Goal: Transaction & Acquisition: Download file/media

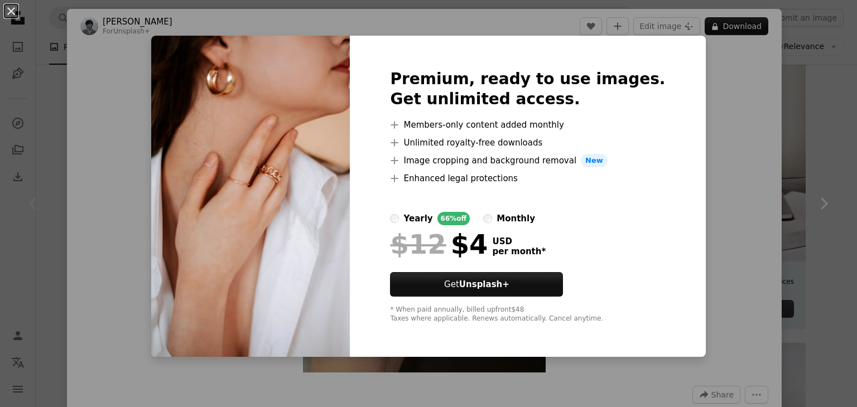
scroll to position [742, 0]
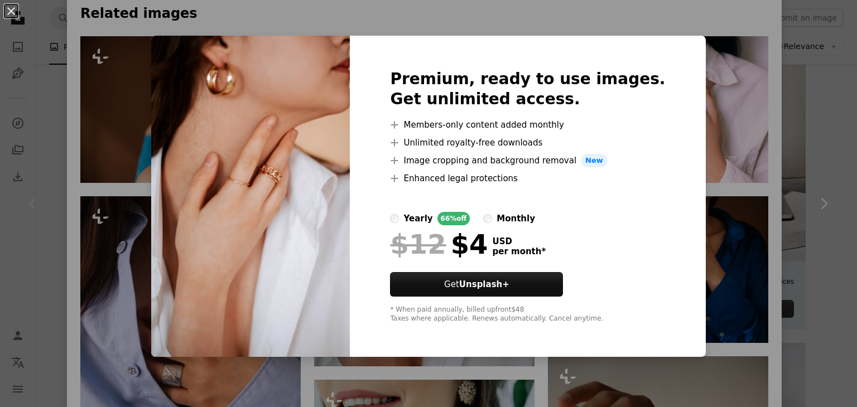
click at [292, 231] on img at bounding box center [250, 196] width 199 height 321
click at [715, 94] on div "An X shape Premium, ready to use images. Get unlimited access. A plus sign Memb…" at bounding box center [428, 203] width 857 height 407
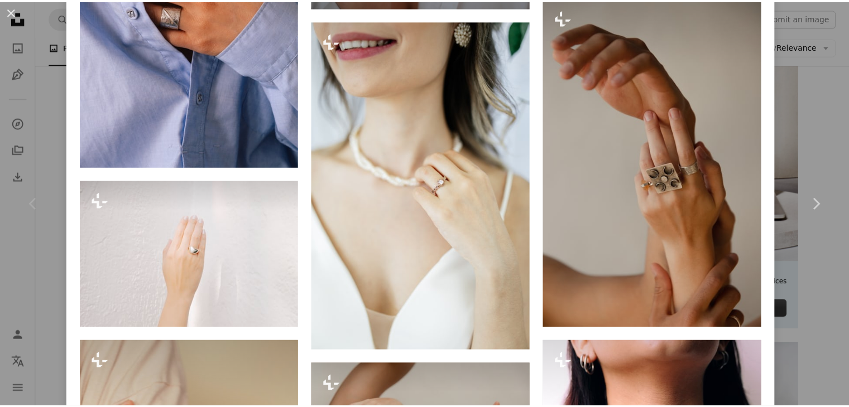
scroll to position [1232, 0]
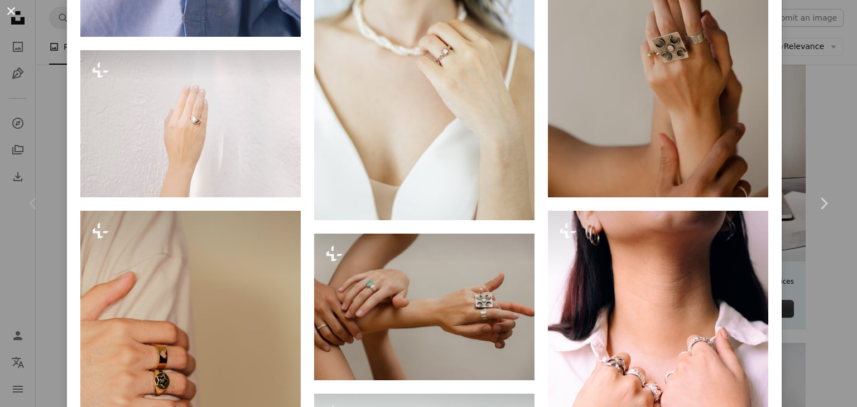
click at [7, 14] on button "An X shape" at bounding box center [10, 10] width 13 height 13
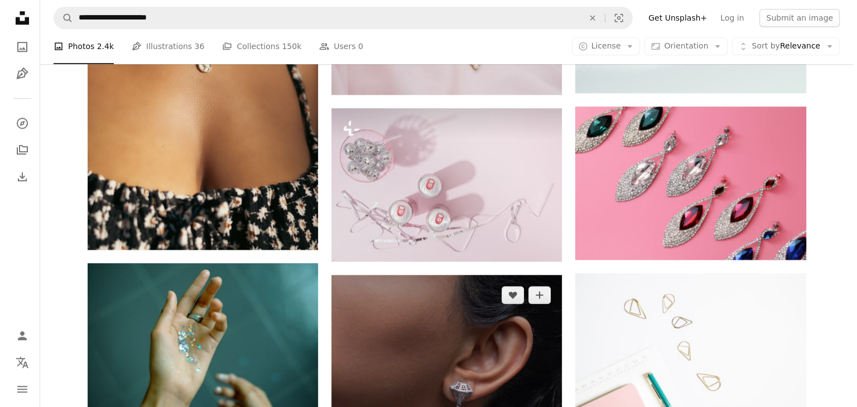
scroll to position [1294, 0]
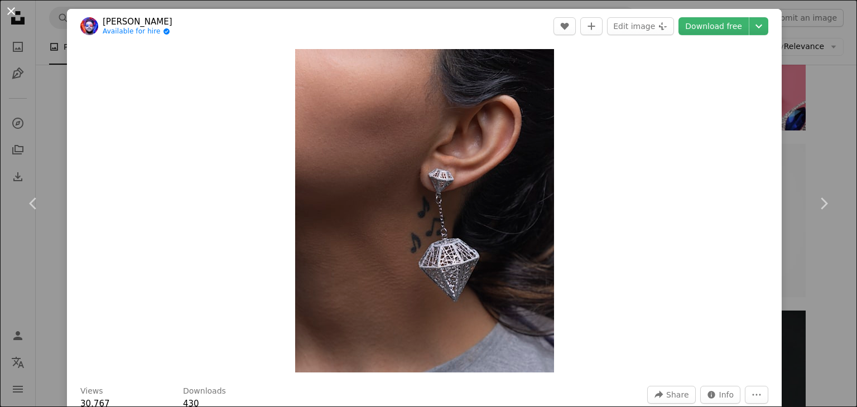
click at [13, 9] on button "An X shape" at bounding box center [10, 10] width 13 height 13
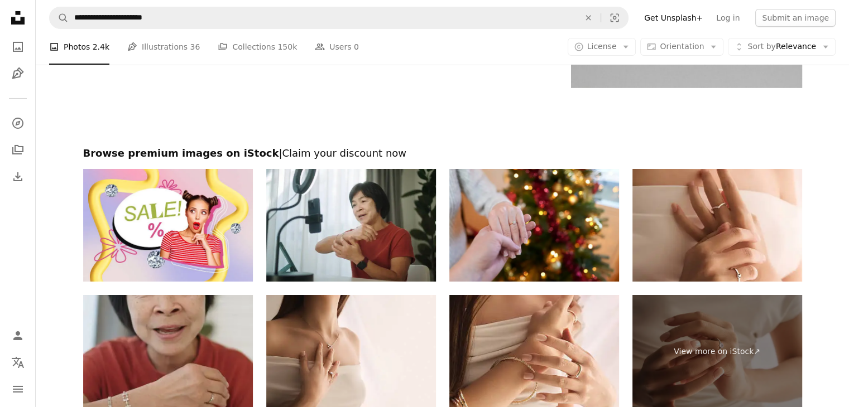
scroll to position [4079, 0]
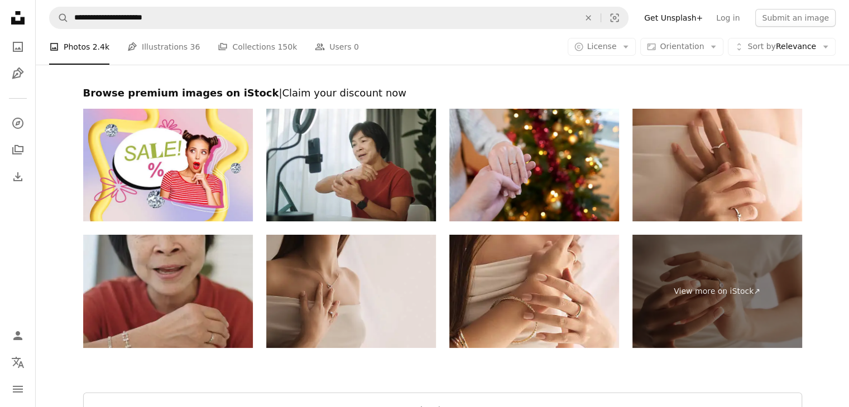
click at [376, 318] on img at bounding box center [351, 291] width 170 height 113
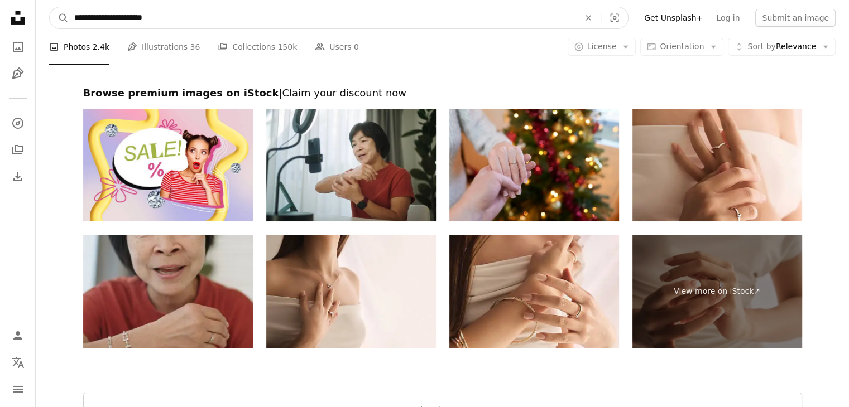
click at [268, 13] on input "**********" at bounding box center [322, 17] width 507 height 21
type input "*"
type input "*********"
click at [50, 7] on button "A magnifying glass" at bounding box center [59, 17] width 19 height 21
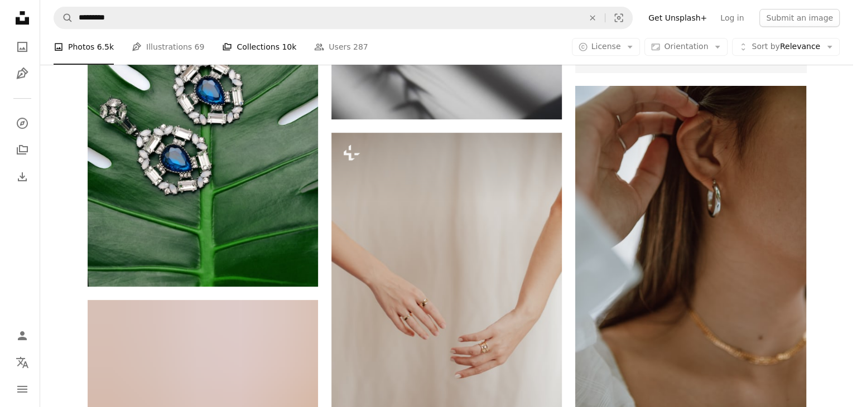
scroll to position [505, 0]
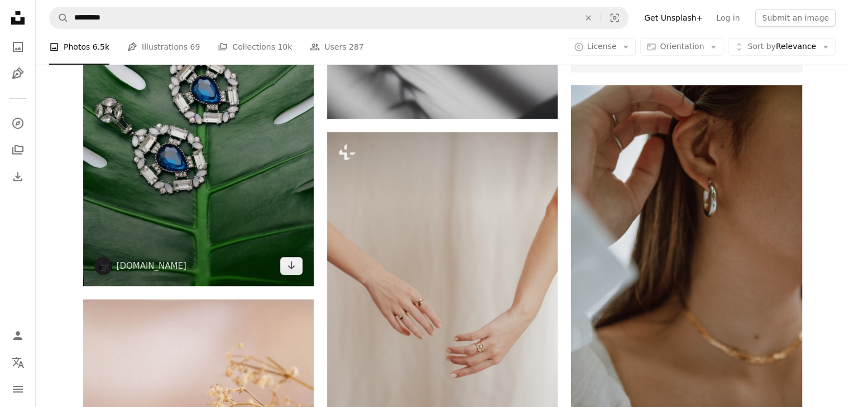
click at [268, 186] on img at bounding box center [198, 113] width 230 height 346
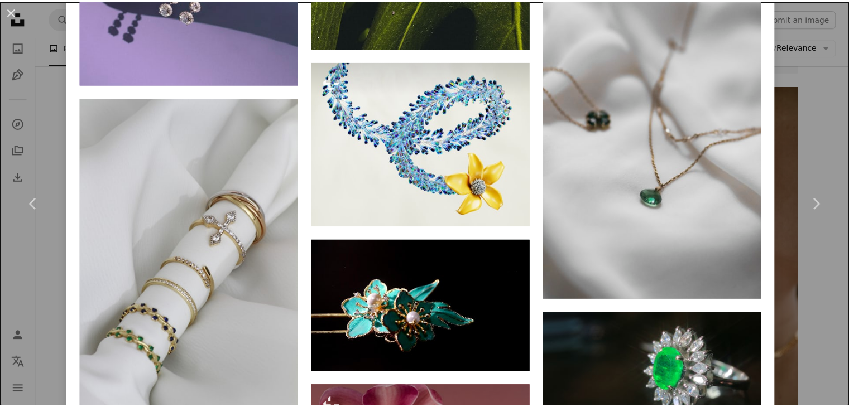
scroll to position [1223, 0]
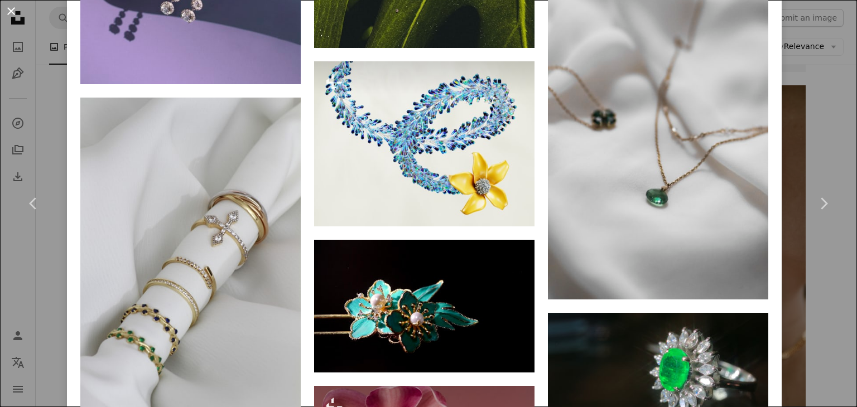
click at [9, 15] on button "An X shape" at bounding box center [10, 10] width 13 height 13
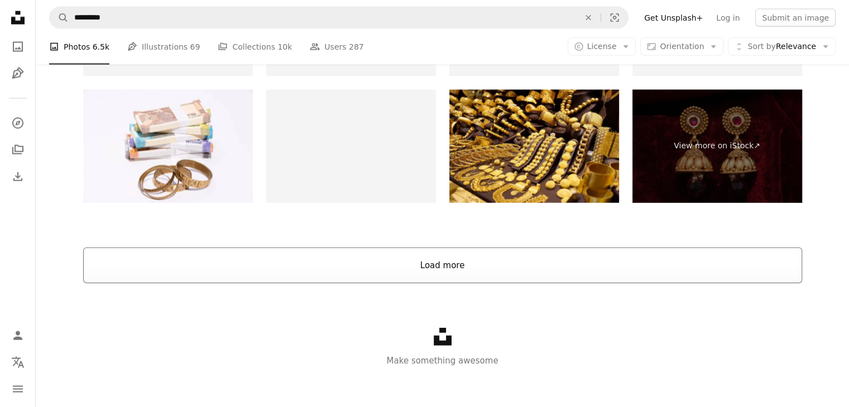
scroll to position [2608, 0]
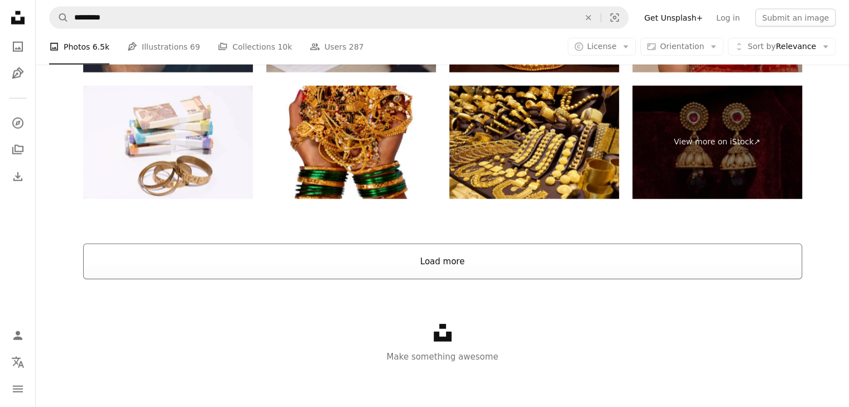
click at [305, 277] on button "Load more" at bounding box center [442, 262] width 719 height 36
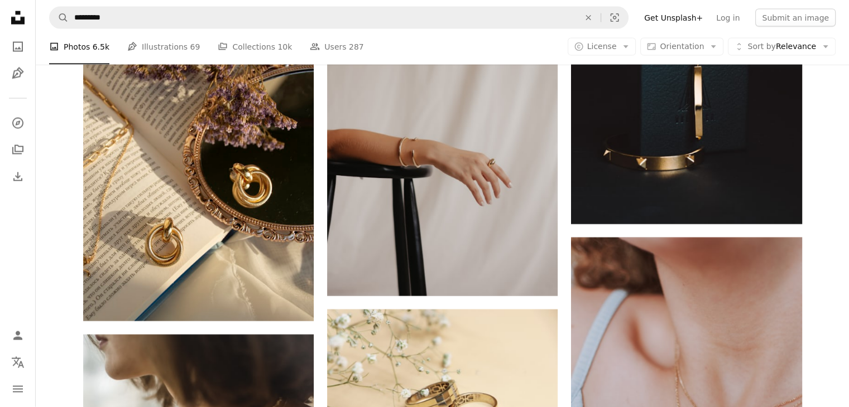
scroll to position [2586, 0]
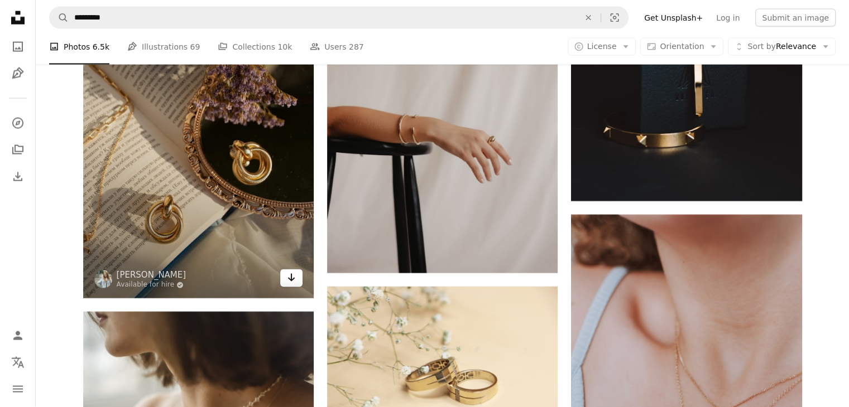
click at [292, 280] on icon "Download" at bounding box center [291, 278] width 7 height 8
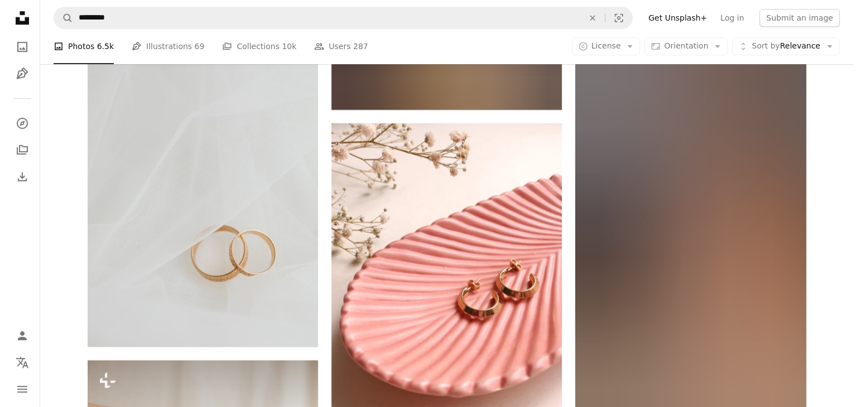
scroll to position [8748, 0]
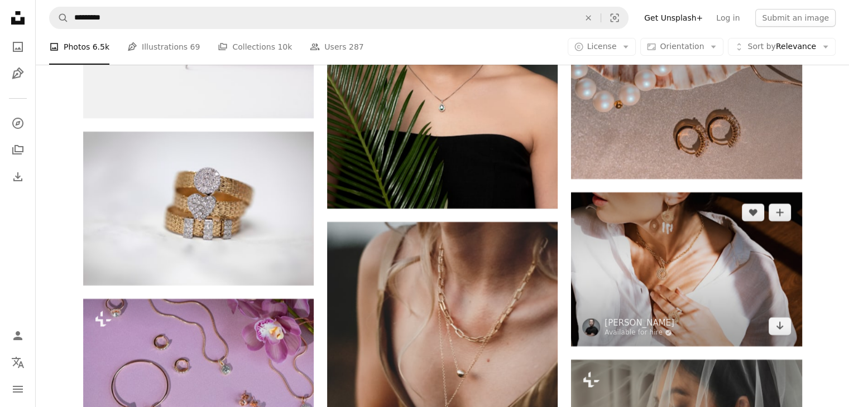
click at [624, 230] on img at bounding box center [686, 269] width 230 height 154
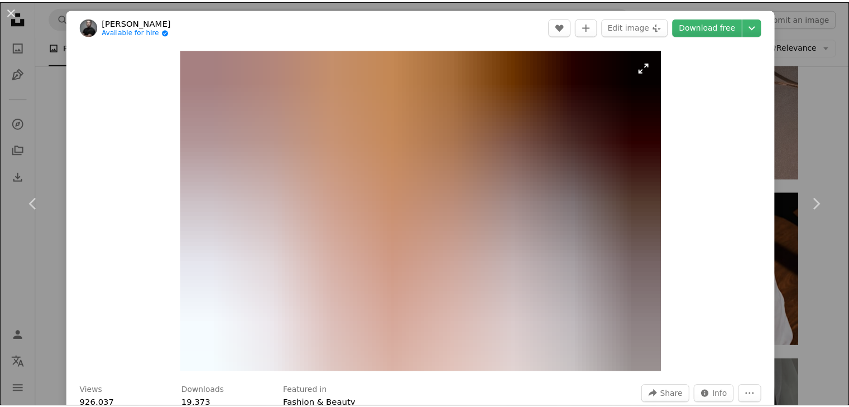
scroll to position [632, 0]
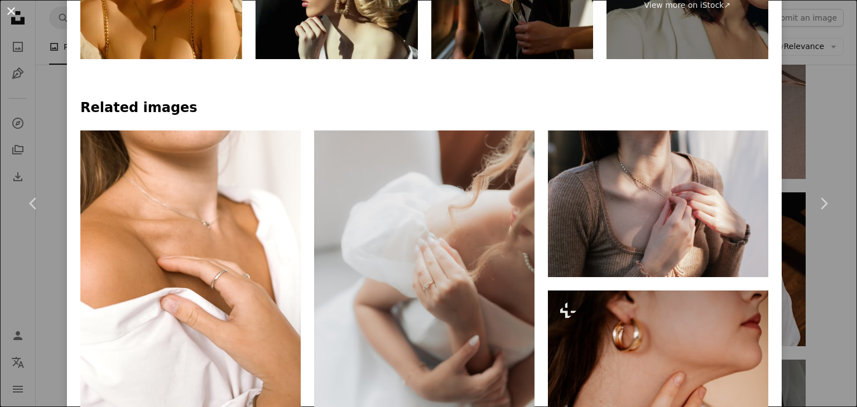
click at [9, 12] on button "An X shape" at bounding box center [10, 10] width 13 height 13
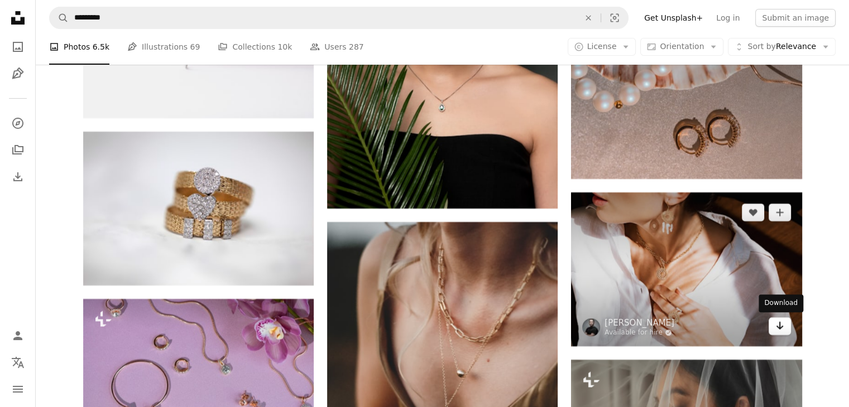
click at [781, 327] on icon "Arrow pointing down" at bounding box center [779, 325] width 9 height 13
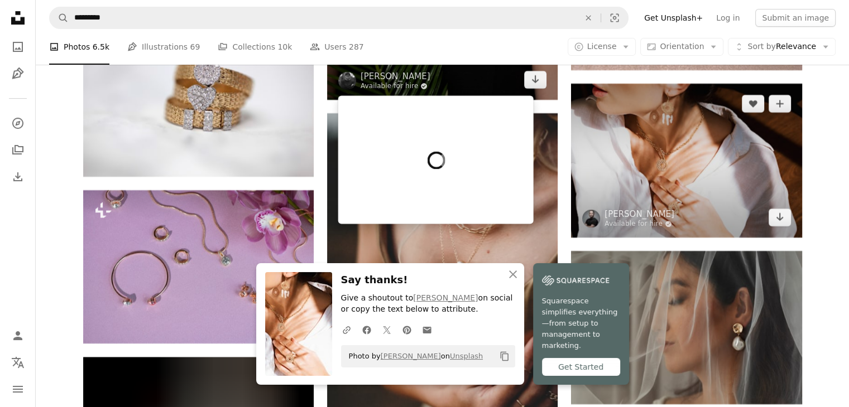
scroll to position [8857, 0]
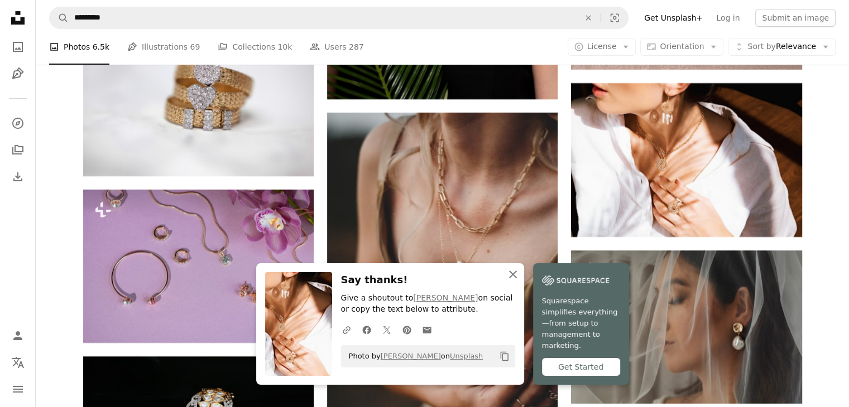
click at [517, 281] on icon "An X shape" at bounding box center [512, 274] width 13 height 13
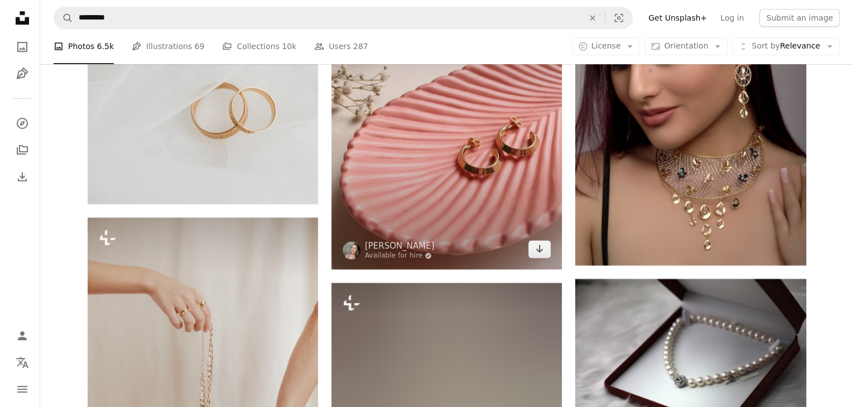
scroll to position [9521, 0]
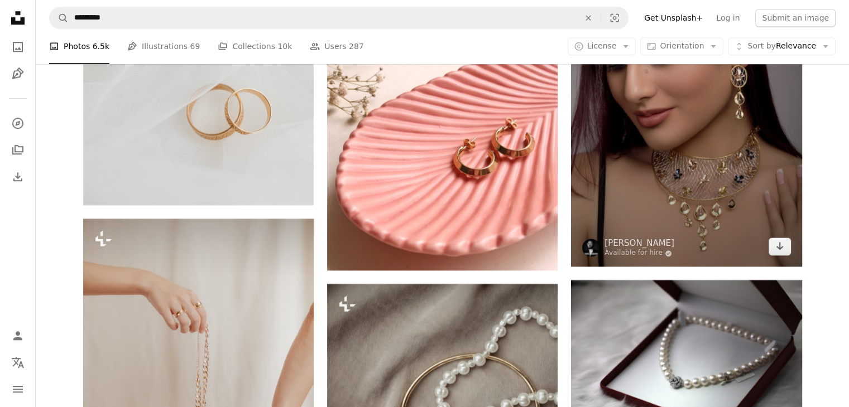
click at [715, 218] on img at bounding box center [686, 94] width 230 height 346
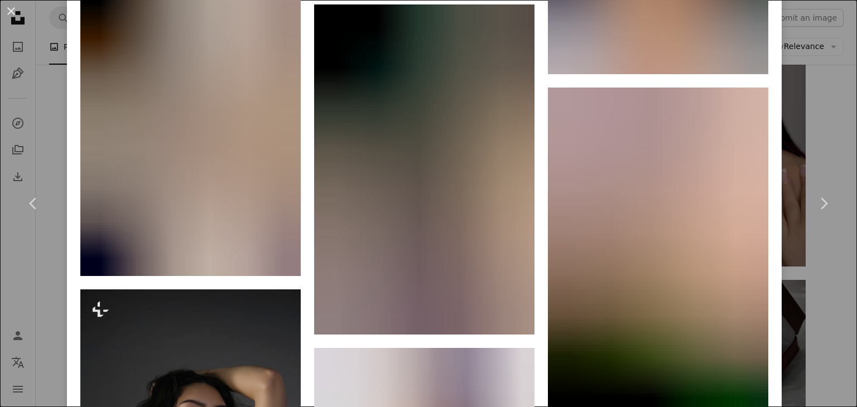
scroll to position [2419, 0]
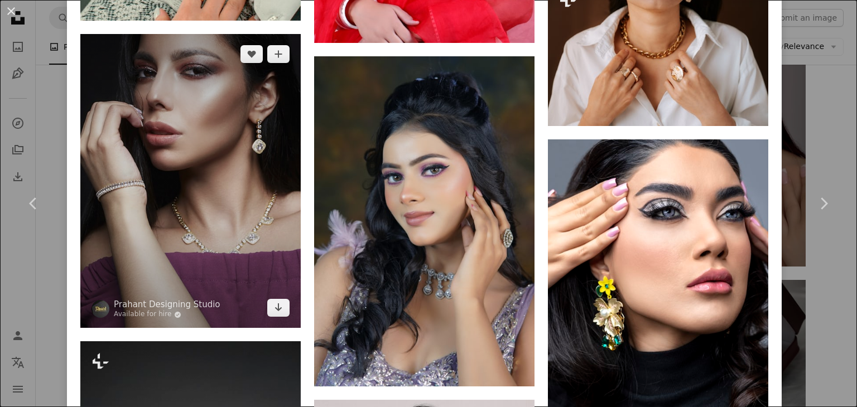
click at [237, 137] on img at bounding box center [190, 181] width 220 height 294
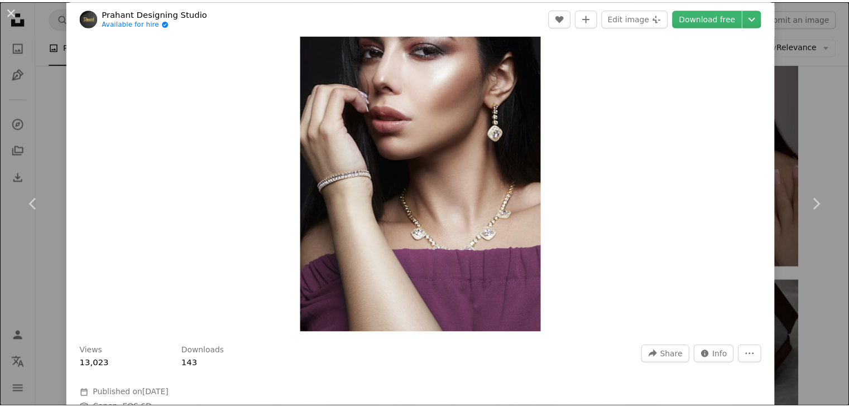
scroll to position [69, 0]
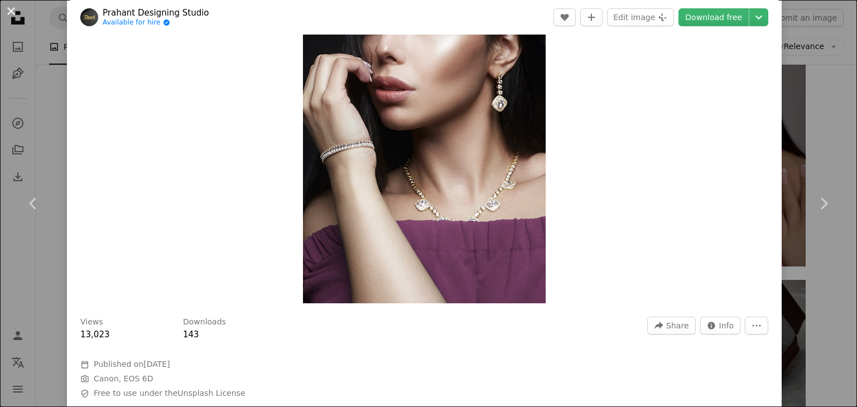
click at [8, 11] on button "An X shape" at bounding box center [10, 10] width 13 height 13
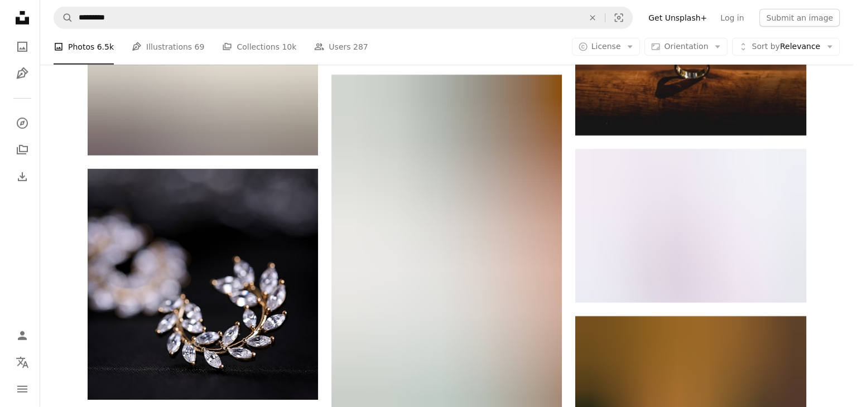
scroll to position [11993, 0]
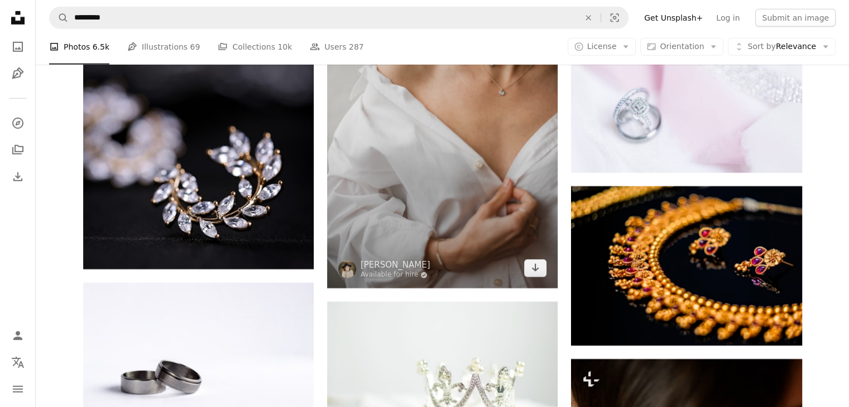
click at [509, 155] on img at bounding box center [442, 117] width 230 height 344
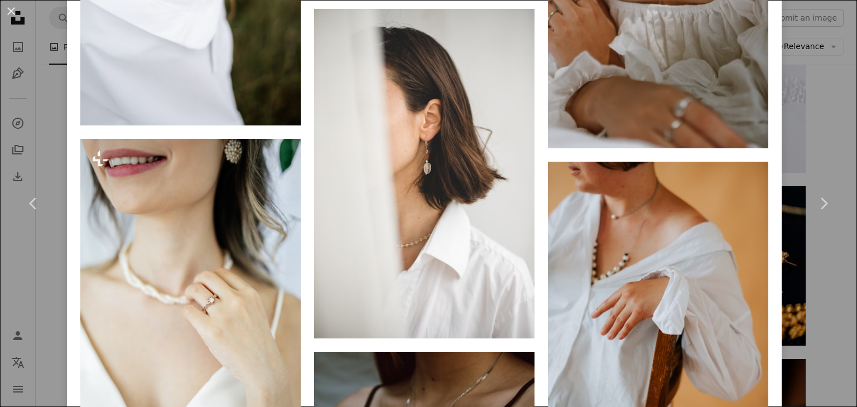
scroll to position [2113, 0]
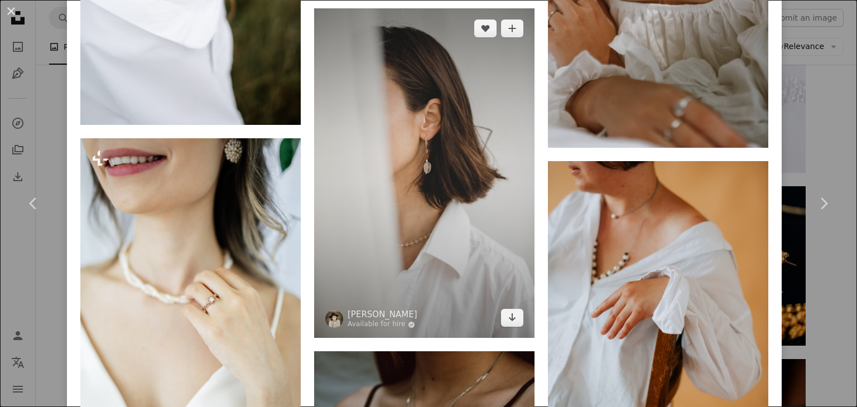
click at [455, 150] on img at bounding box center [424, 173] width 220 height 330
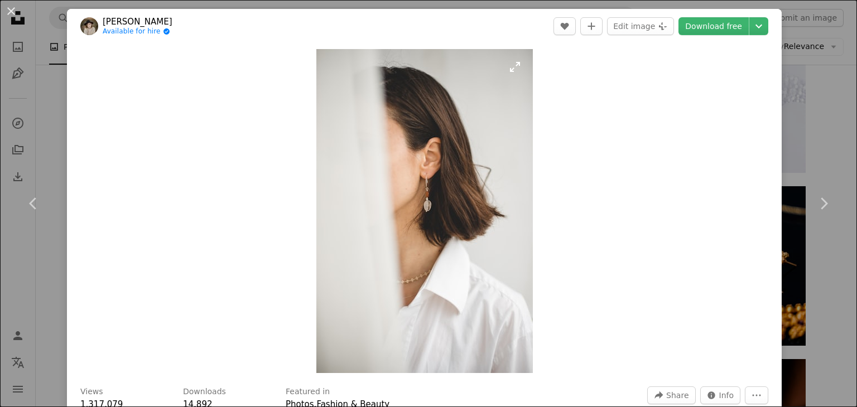
drag, startPoint x: 437, startPoint y: 211, endPoint x: 417, endPoint y: 204, distance: 21.4
click at [437, 211] on img "Zoom in on this image" at bounding box center [424, 211] width 216 height 324
click at [413, 204] on img "Zoom in on this image" at bounding box center [424, 211] width 216 height 324
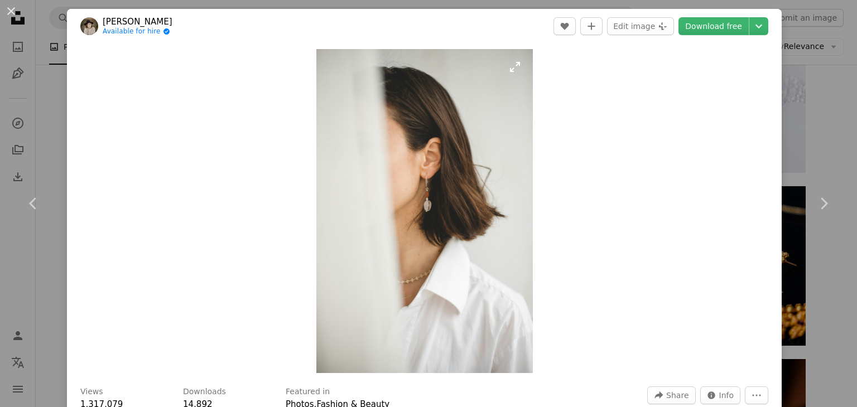
click at [428, 204] on img "Zoom in on this image" at bounding box center [424, 211] width 216 height 324
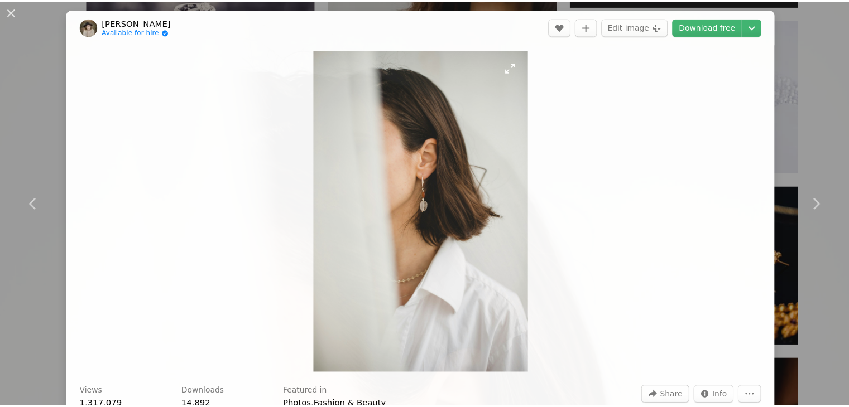
scroll to position [426, 0]
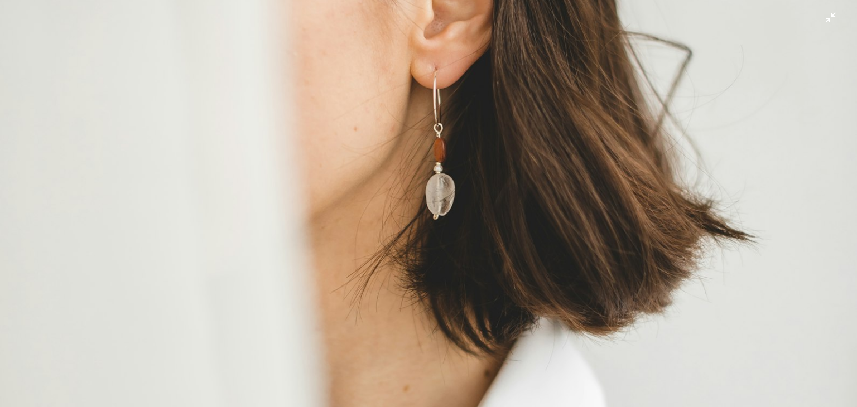
drag, startPoint x: 450, startPoint y: 184, endPoint x: 441, endPoint y: 185, distance: 9.1
click at [441, 185] on img "Zoom out on this image" at bounding box center [428, 215] width 858 height 1285
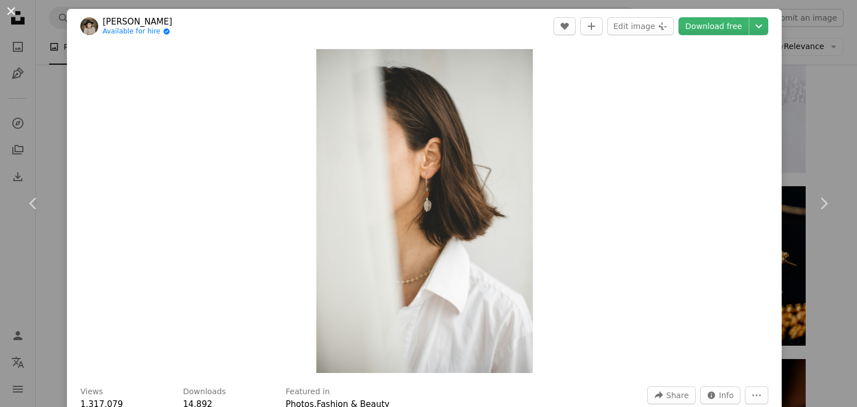
click at [12, 11] on button "An X shape" at bounding box center [10, 10] width 13 height 13
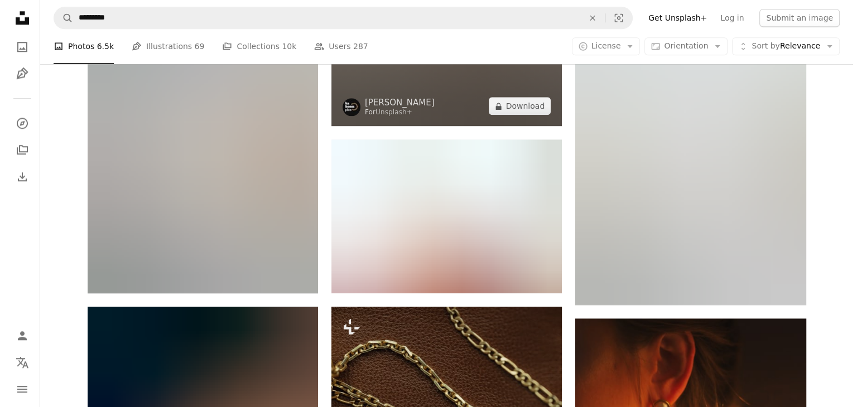
scroll to position [18259, 0]
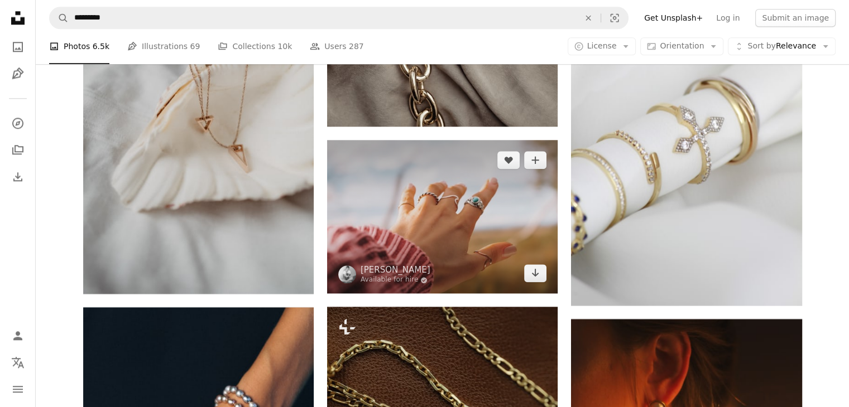
click at [464, 240] on img at bounding box center [442, 216] width 230 height 153
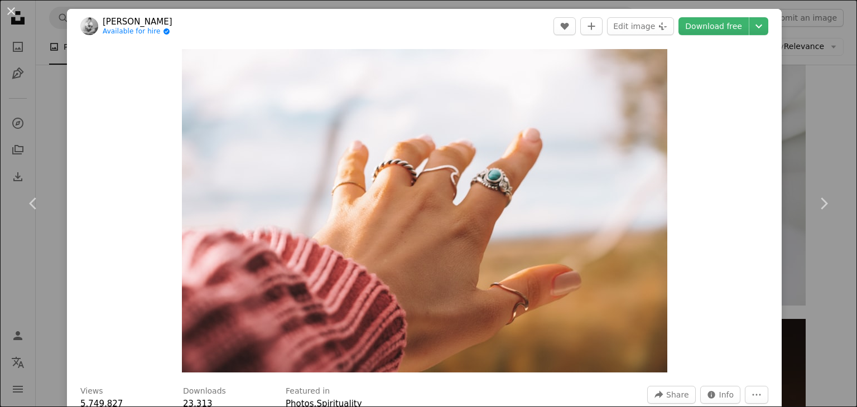
click at [12, 12] on button "An X shape" at bounding box center [10, 10] width 13 height 13
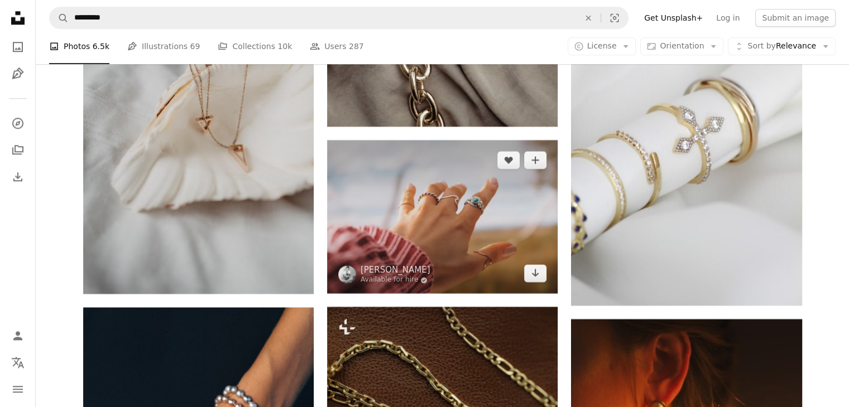
click at [416, 175] on img at bounding box center [442, 216] width 230 height 153
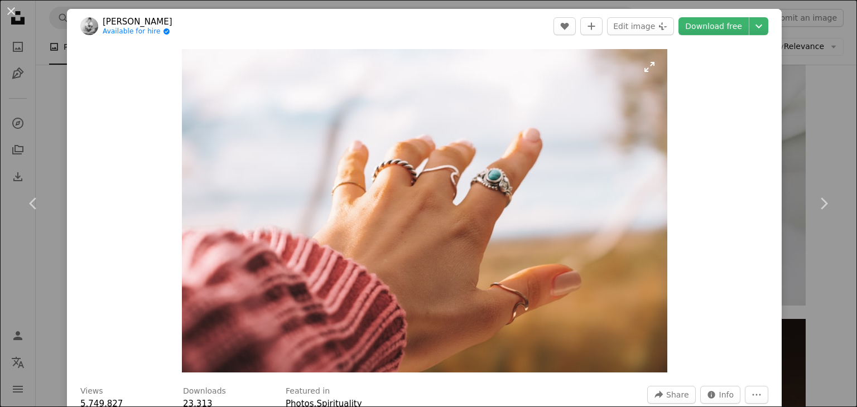
click at [486, 196] on img "Zoom in on this image" at bounding box center [424, 211] width 485 height 324
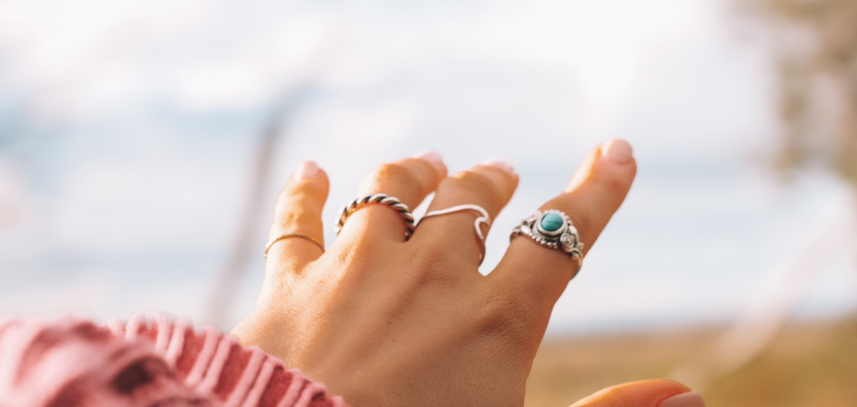
scroll to position [76, 0]
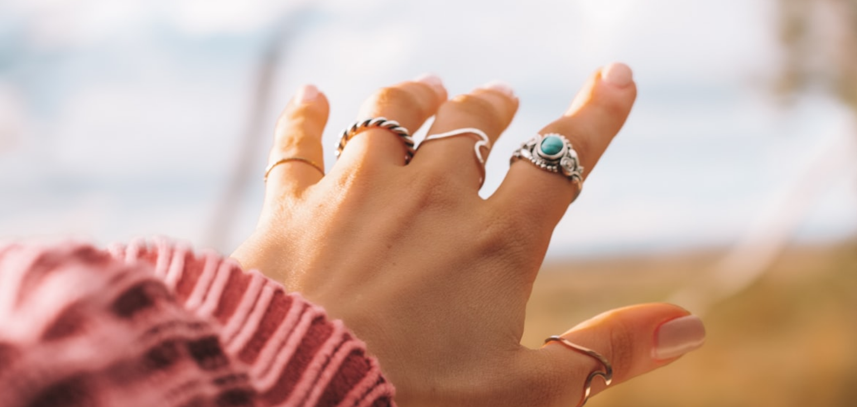
click at [486, 196] on img "Zoom out on this image" at bounding box center [428, 209] width 858 height 572
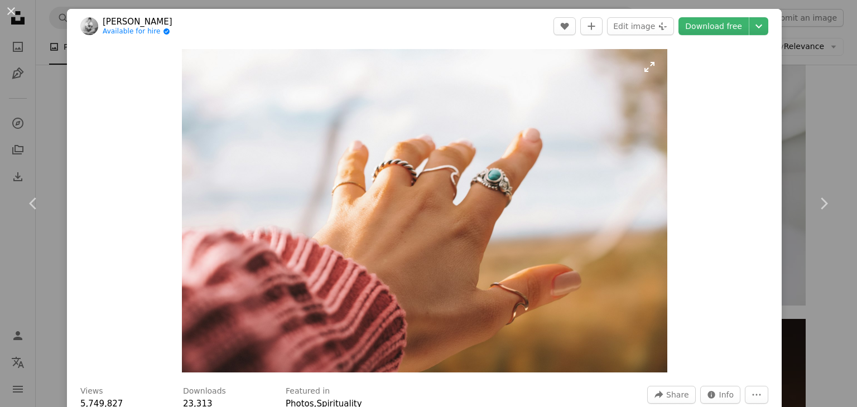
click at [490, 196] on img "Zoom in on this image" at bounding box center [424, 211] width 485 height 324
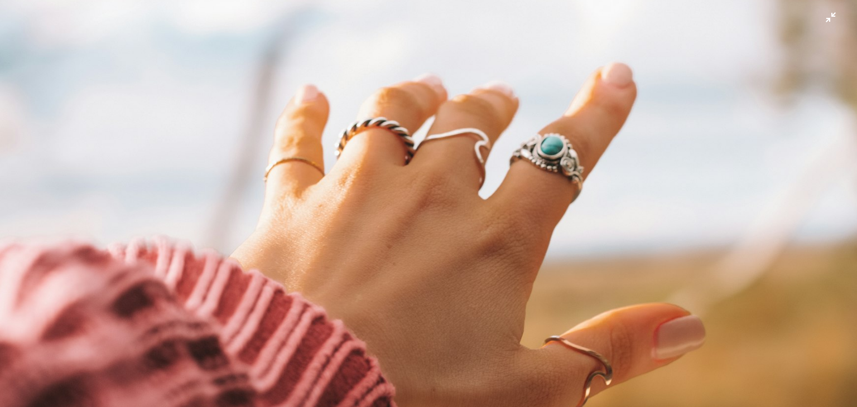
click at [490, 196] on img "Zoom out on this image" at bounding box center [428, 209] width 858 height 572
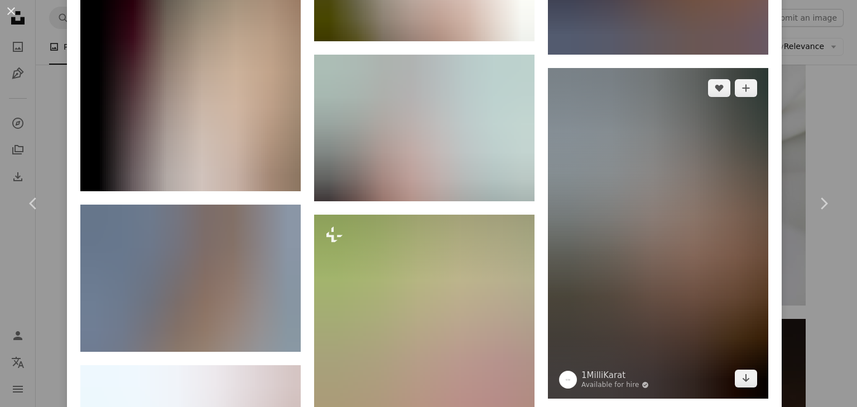
scroll to position [1732, 0]
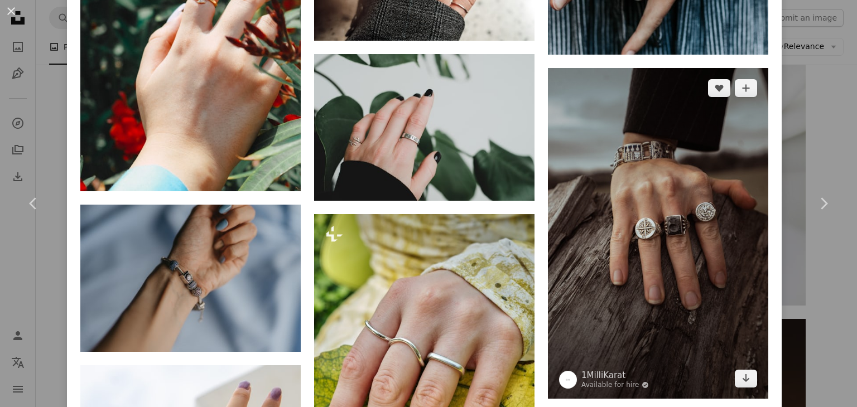
click at [651, 304] on img at bounding box center [658, 233] width 220 height 331
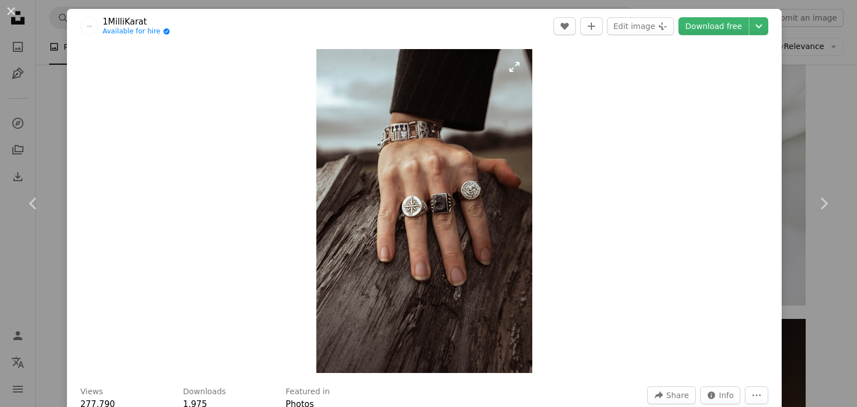
click at [465, 284] on img "Zoom in on this image" at bounding box center [424, 211] width 216 height 324
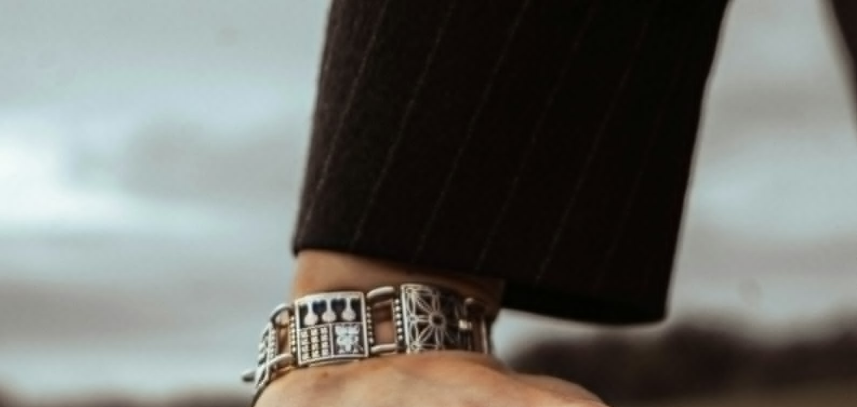
scroll to position [427, 0]
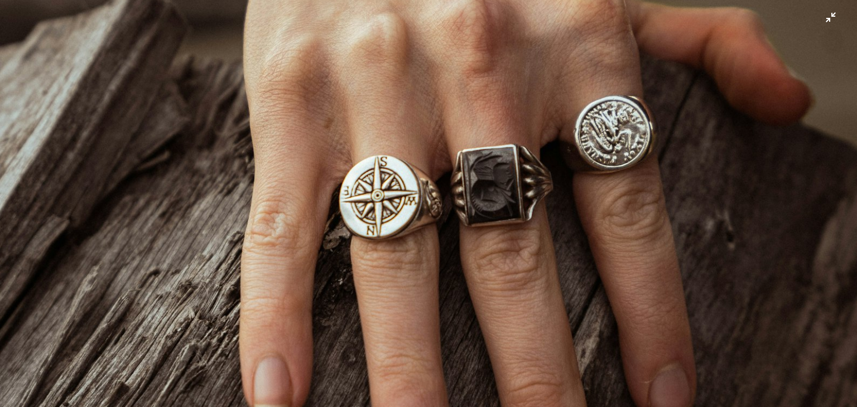
click at [477, 281] on img "Zoom out on this image" at bounding box center [428, 216] width 858 height 1287
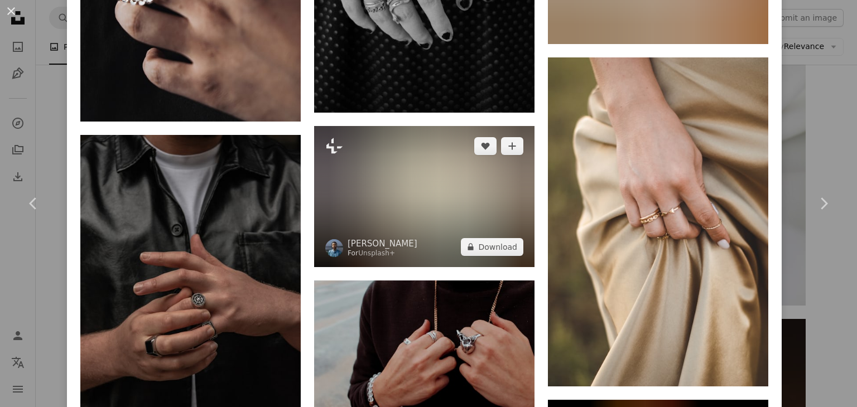
scroll to position [4114, 0]
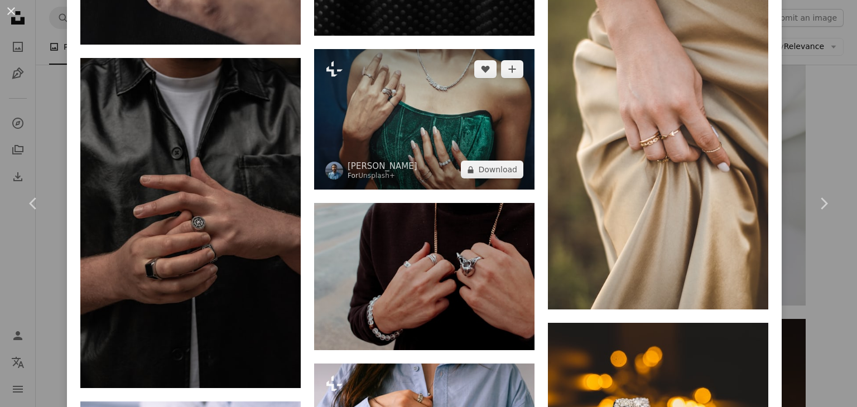
click at [439, 129] on img at bounding box center [424, 119] width 220 height 141
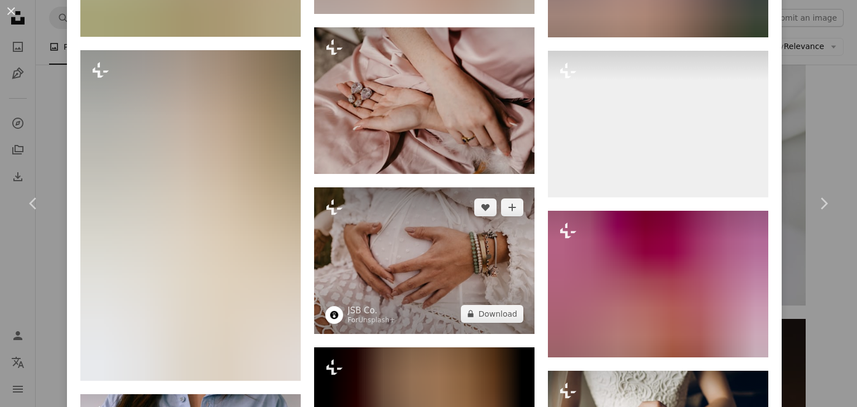
scroll to position [1232, 0]
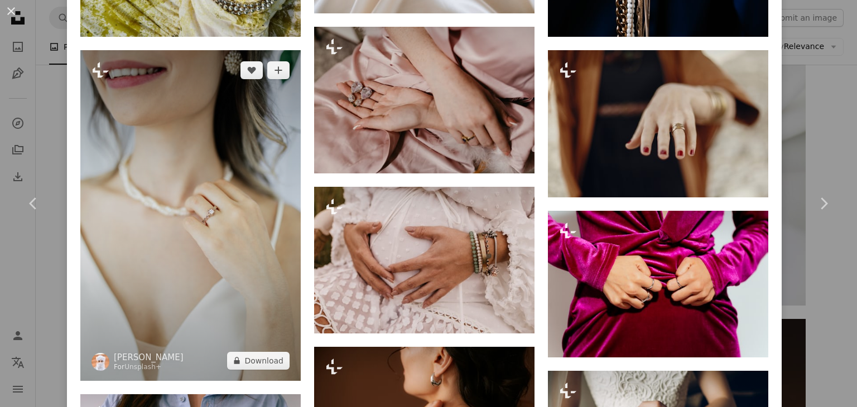
click at [230, 236] on img at bounding box center [190, 215] width 220 height 331
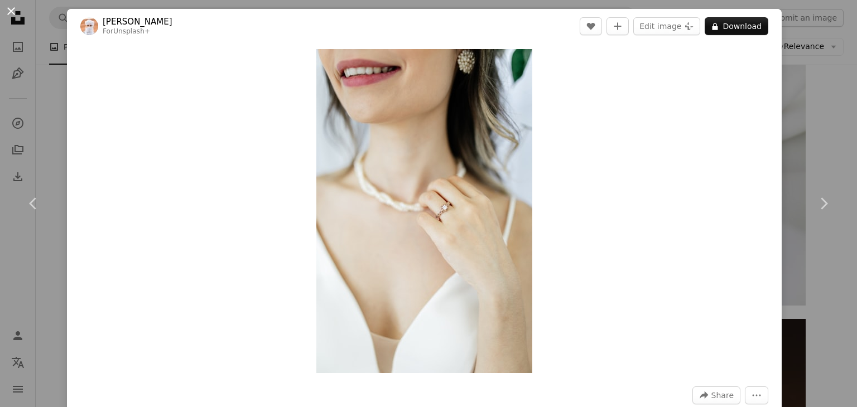
click at [6, 8] on button "An X shape" at bounding box center [10, 10] width 13 height 13
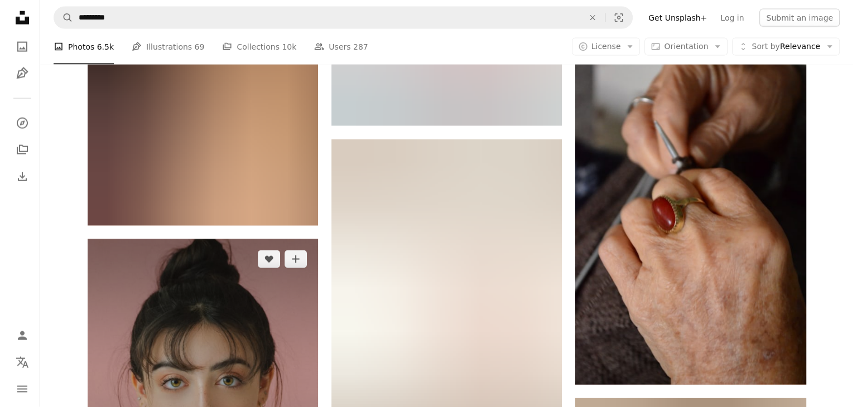
scroll to position [19507, 0]
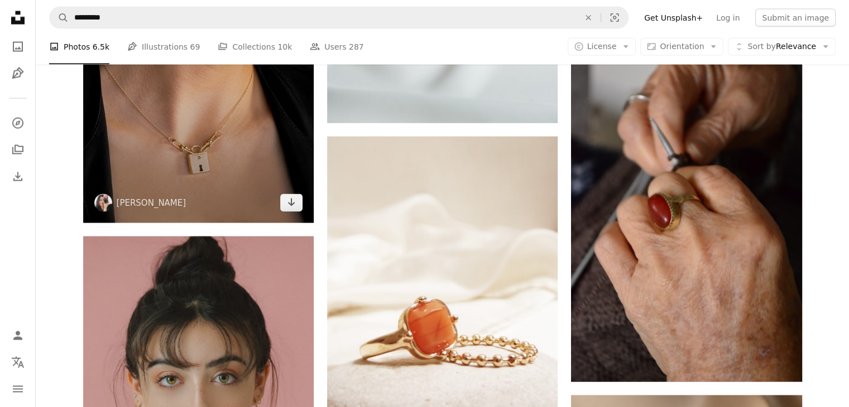
click at [240, 155] on img at bounding box center [198, 79] width 230 height 288
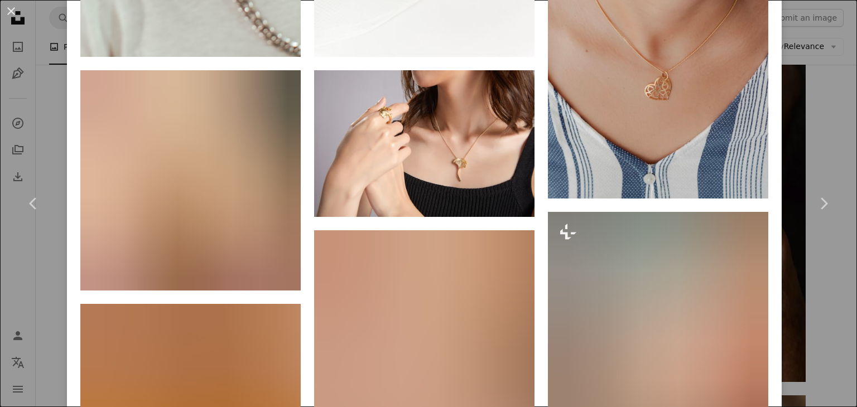
scroll to position [1968, 0]
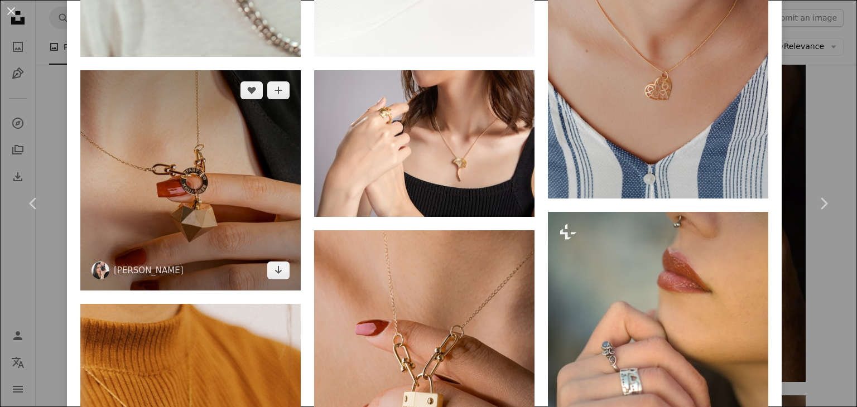
click at [190, 206] on img at bounding box center [190, 180] width 220 height 220
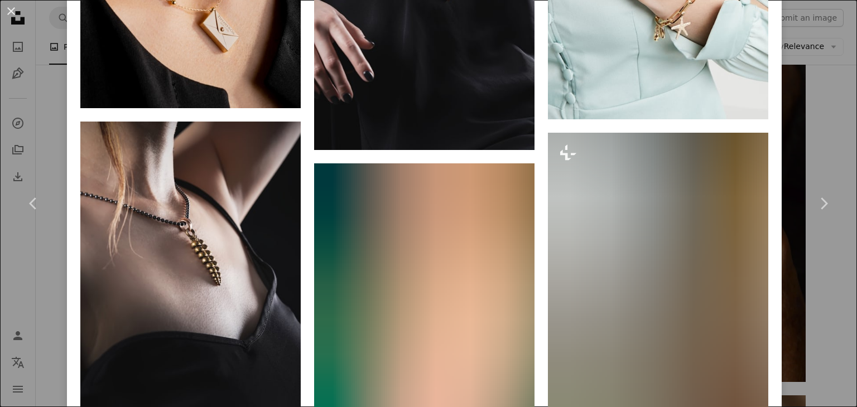
scroll to position [1592, 0]
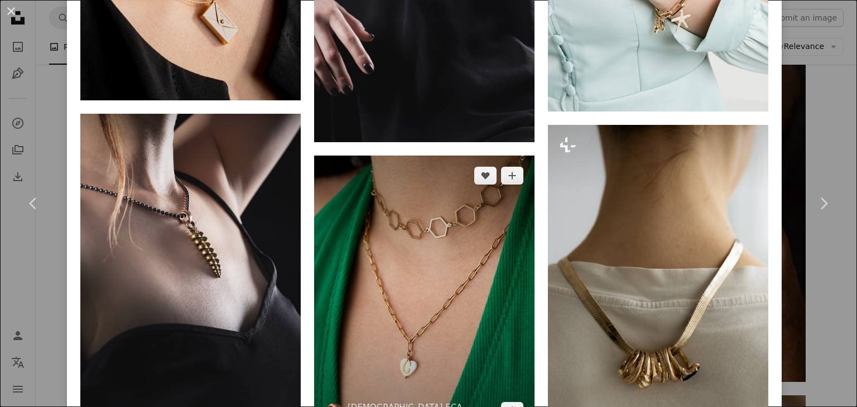
click at [417, 281] on img at bounding box center [424, 294] width 220 height 276
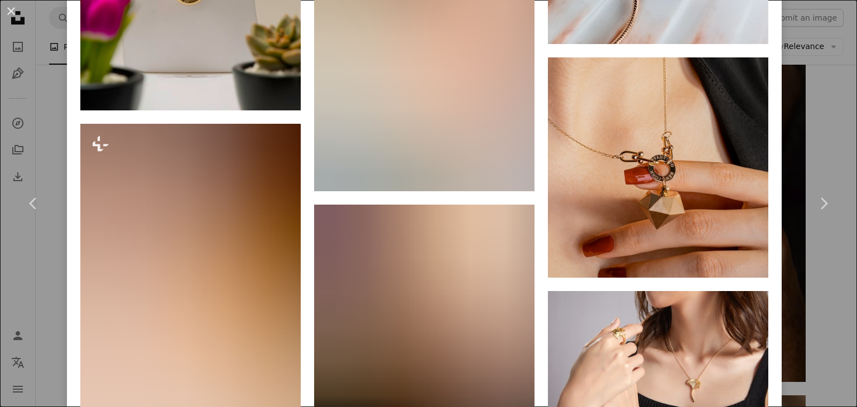
scroll to position [3457, 0]
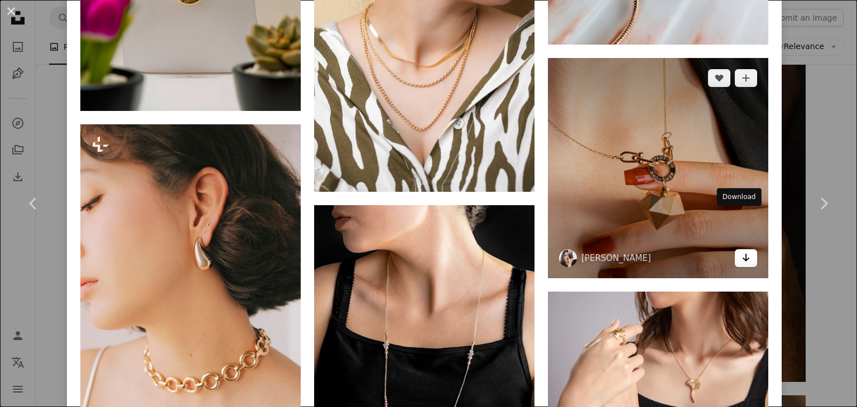
click at [735, 249] on link "Arrow pointing down" at bounding box center [746, 258] width 22 height 18
